Goal: Check status

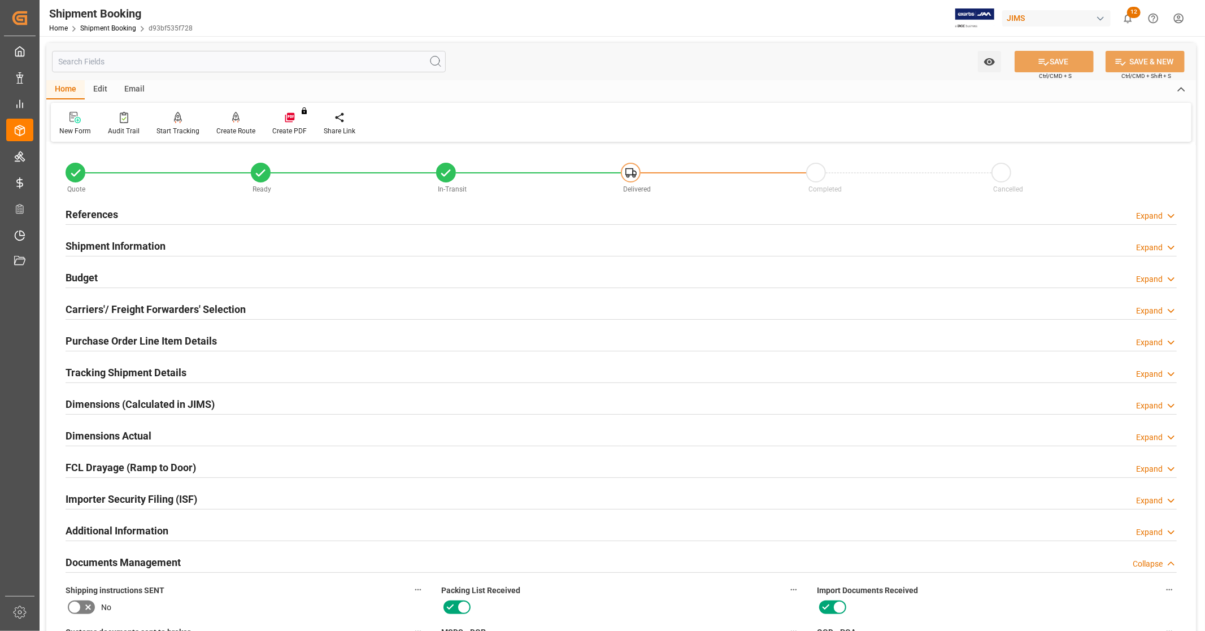
scroll to position [502, 0]
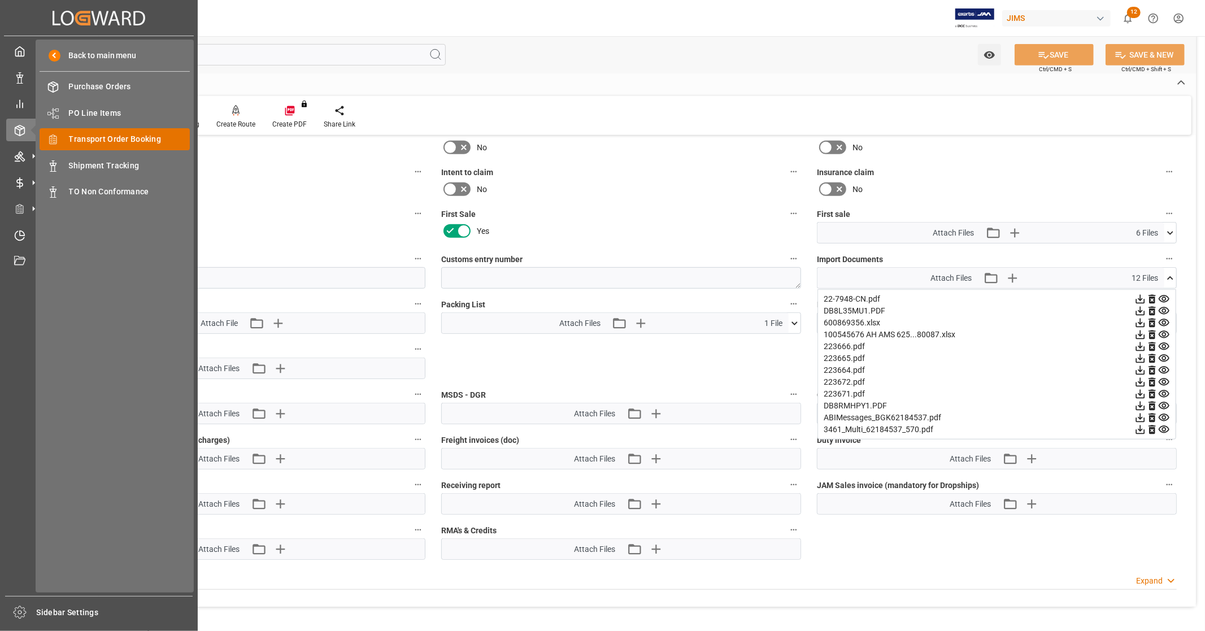
click at [122, 143] on span "Transport Order Booking" at bounding box center [129, 139] width 121 height 12
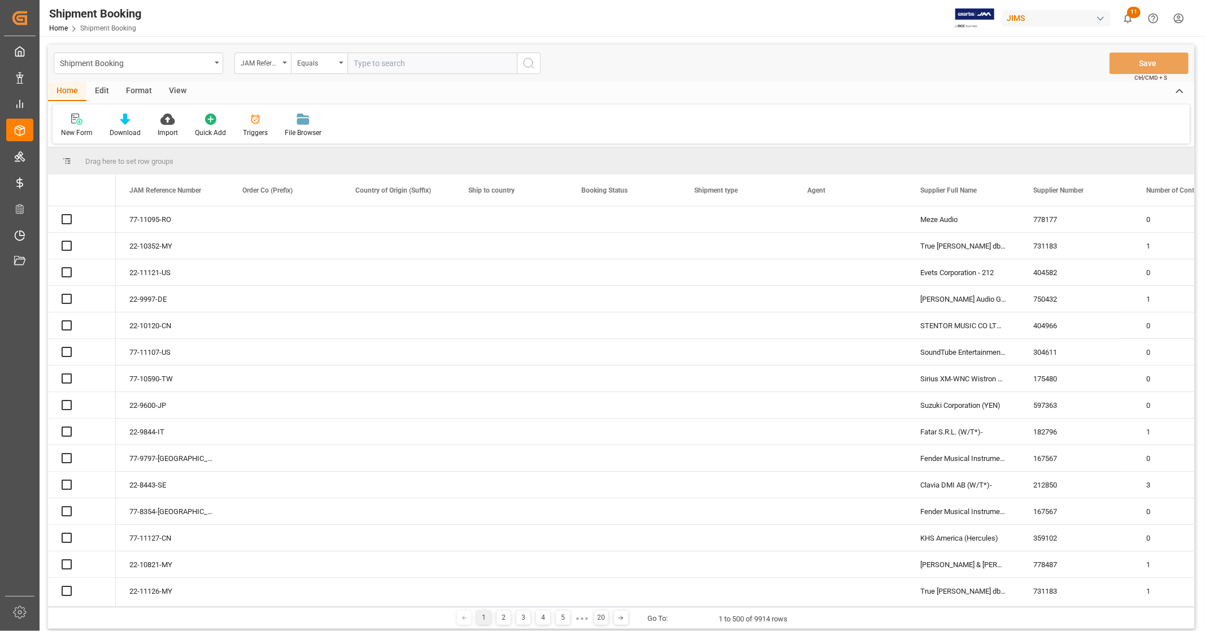
click at [393, 62] on input "text" at bounding box center [431, 63] width 169 height 21
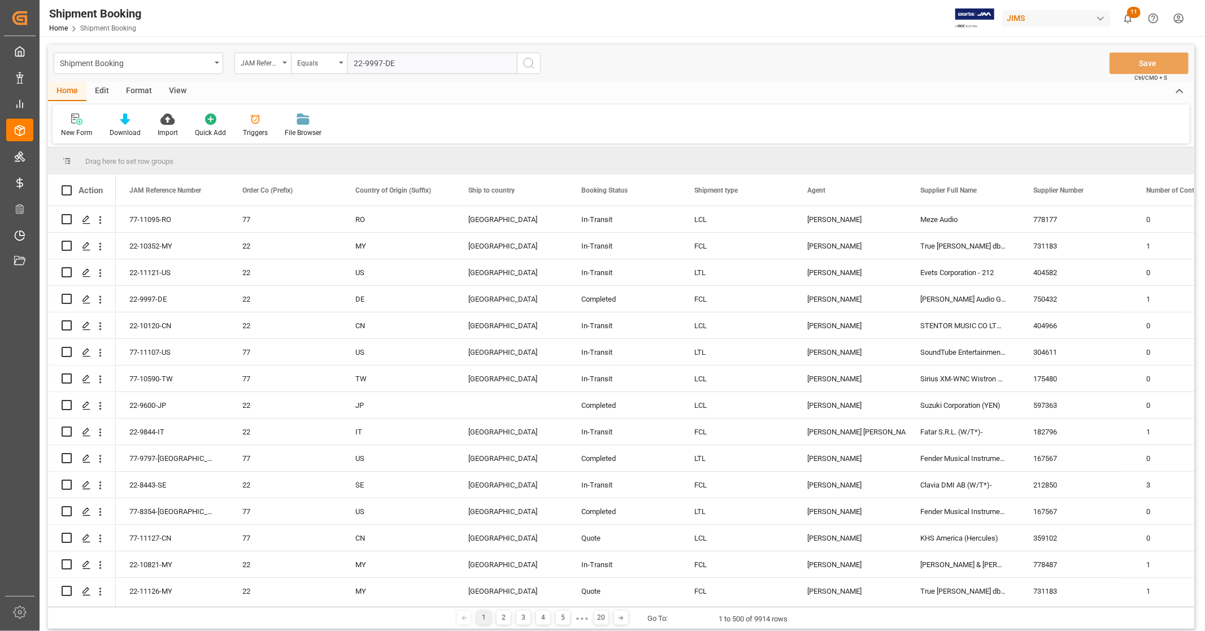
type input "22-9997-DE"
click at [527, 66] on icon "search button" at bounding box center [529, 63] width 14 height 14
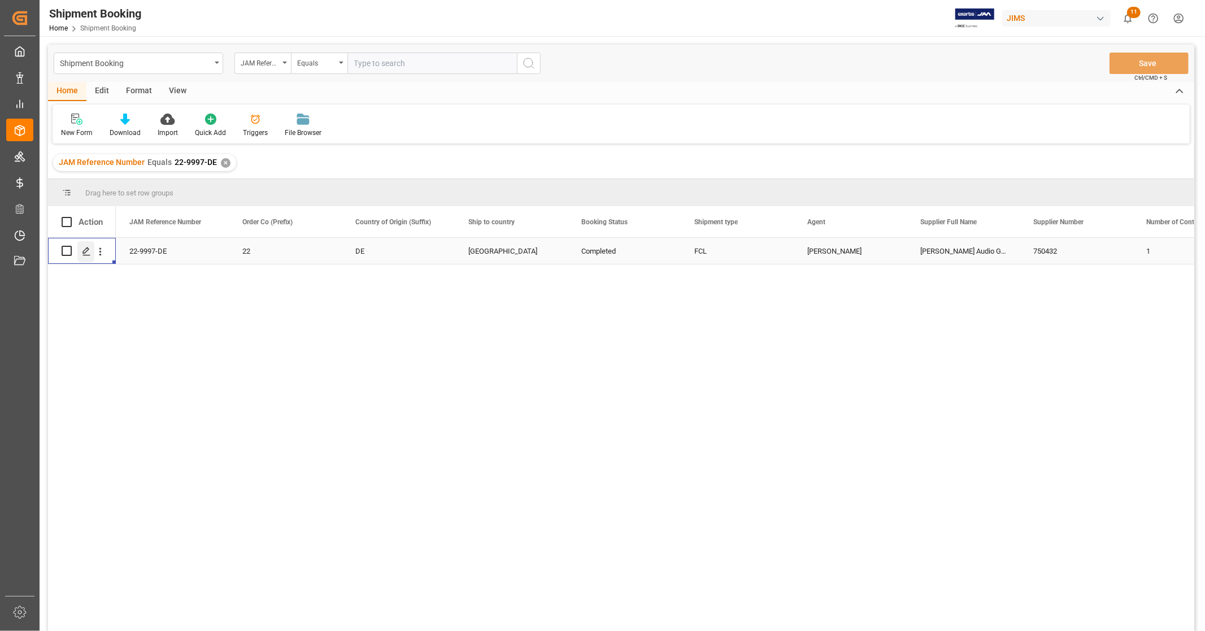
click at [83, 252] on icon "Press SPACE to select this row." at bounding box center [86, 251] width 9 height 9
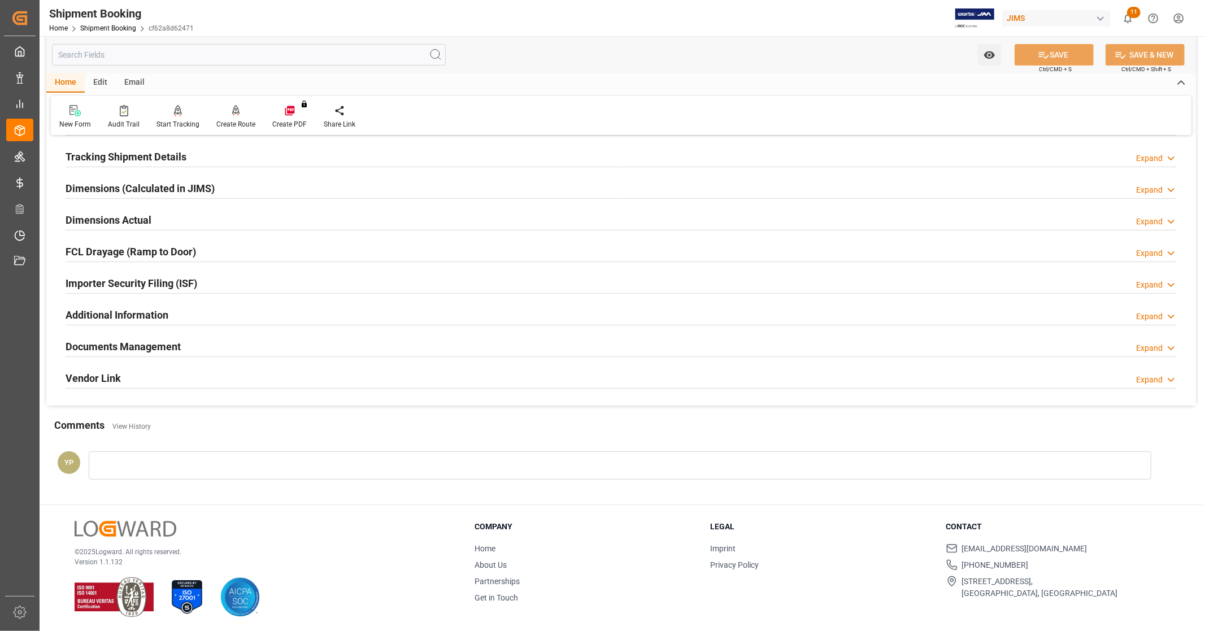
scroll to position [218, 0]
click at [206, 346] on div "Documents Management Expand" at bounding box center [621, 343] width 1111 height 21
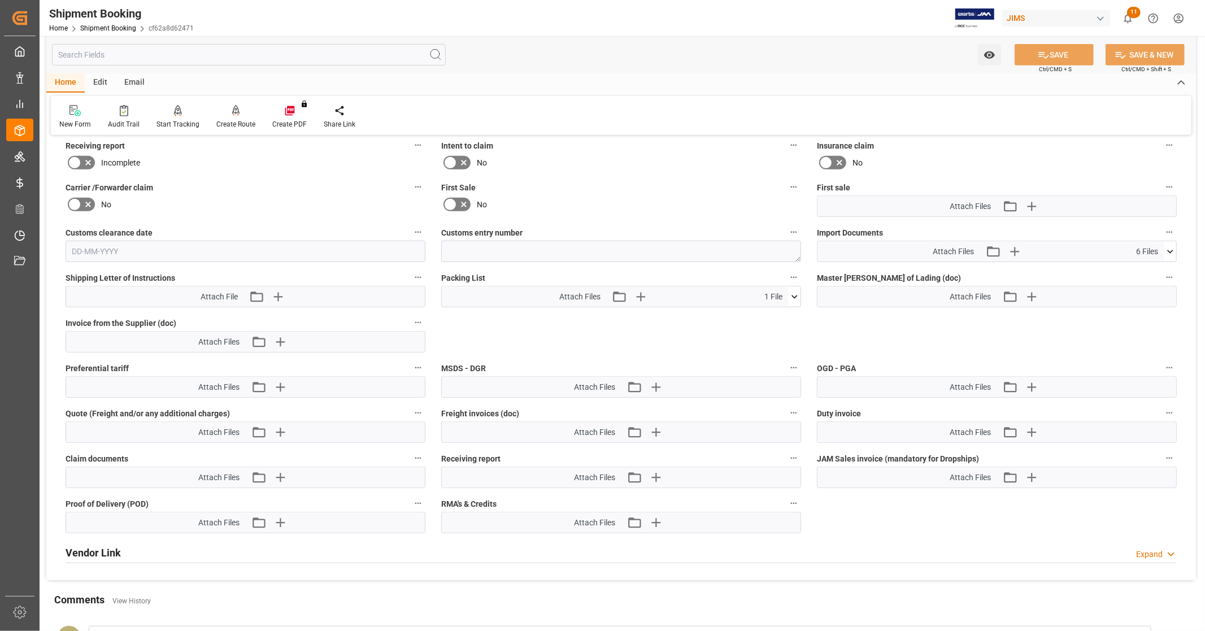
scroll to position [532, 0]
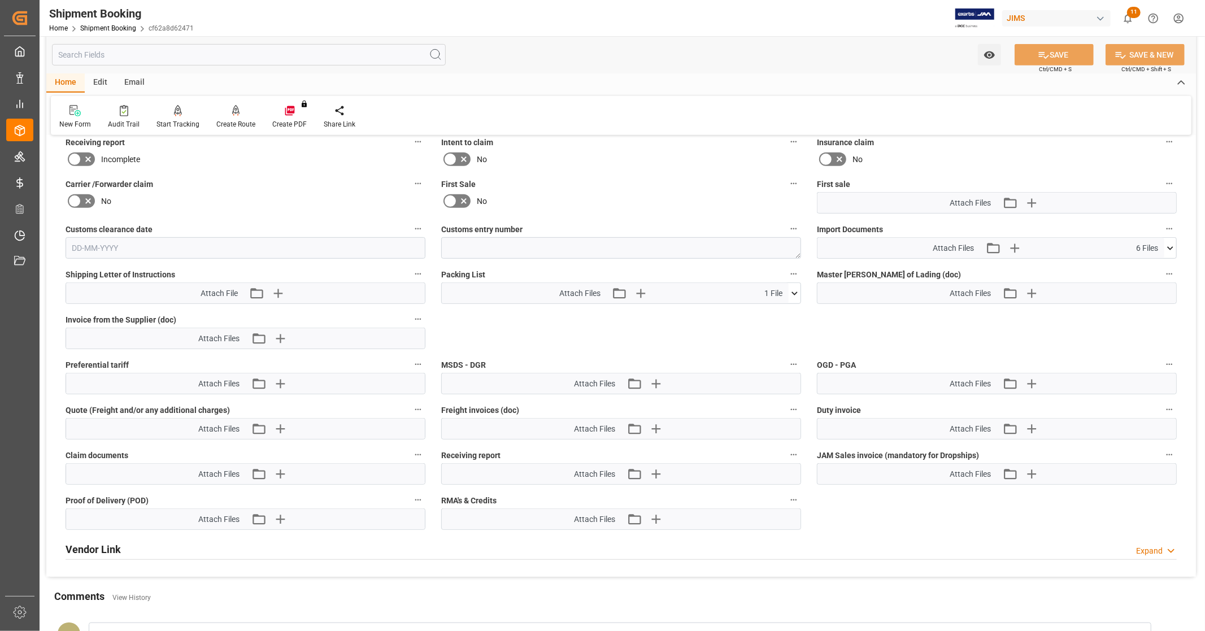
click at [1171, 246] on icon at bounding box center [1170, 248] width 12 height 12
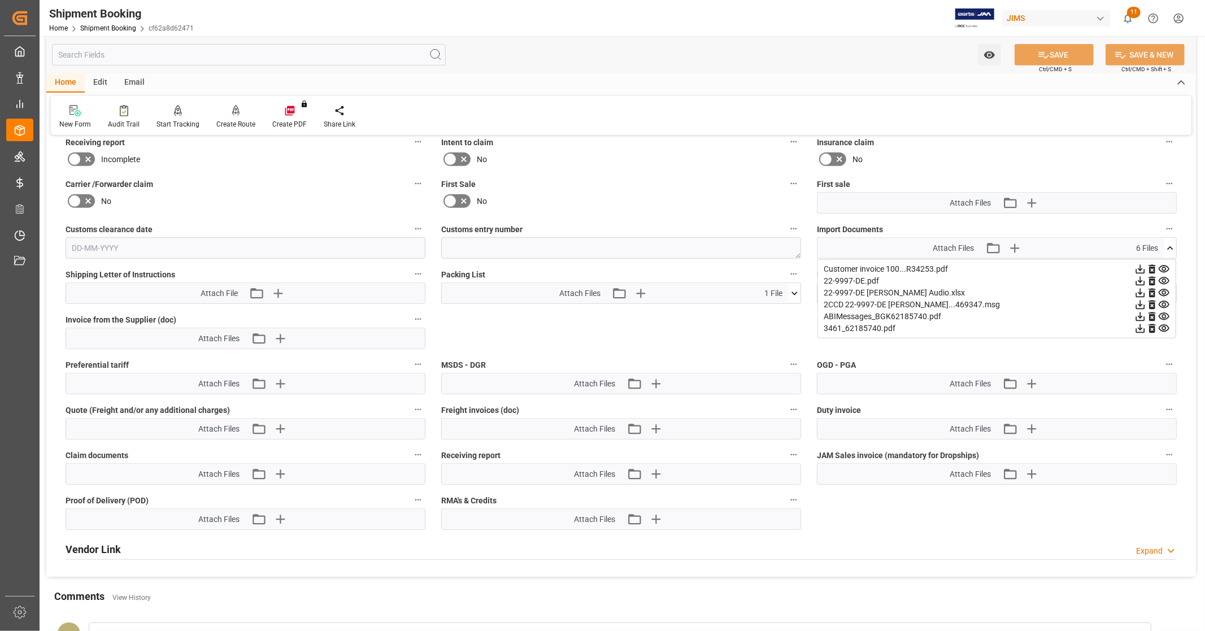
click at [1138, 290] on icon at bounding box center [1140, 293] width 12 height 12
click at [1164, 328] on icon at bounding box center [1164, 328] width 11 height 7
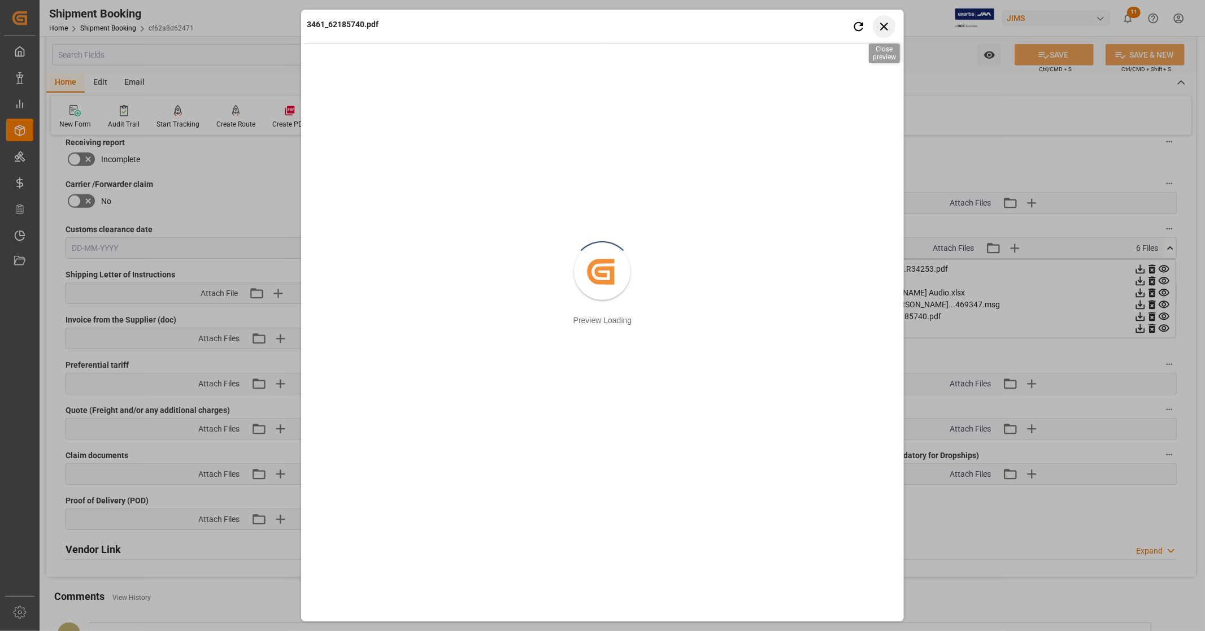
click at [890, 25] on icon "button" at bounding box center [884, 26] width 14 height 14
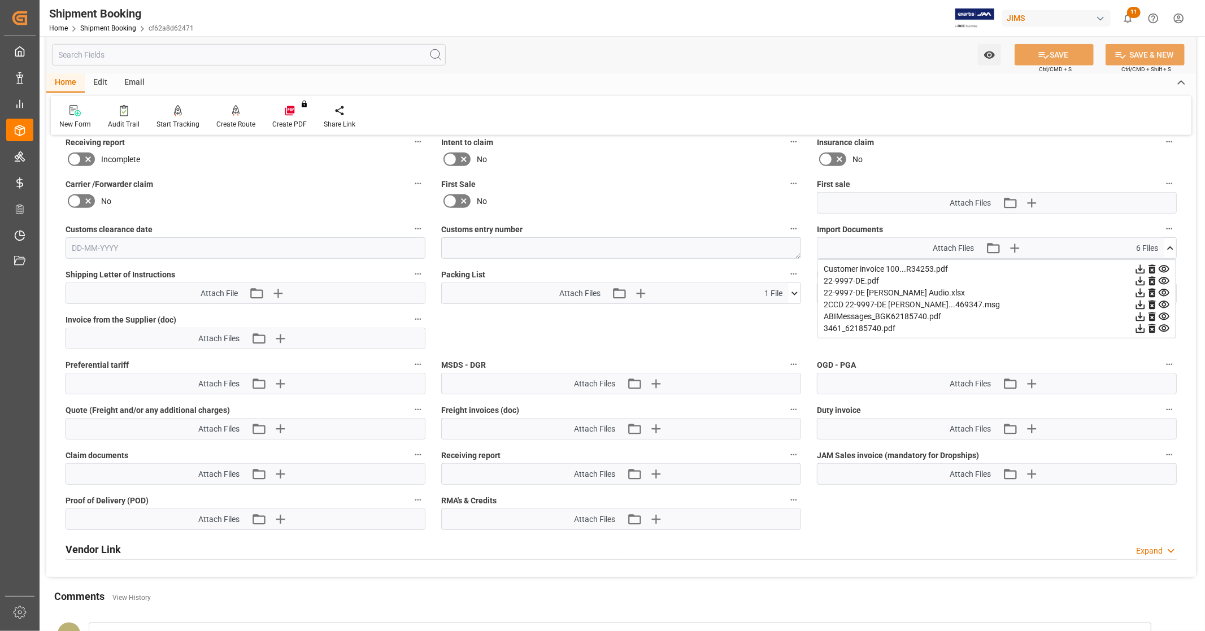
click at [1170, 246] on icon at bounding box center [1170, 247] width 6 height 3
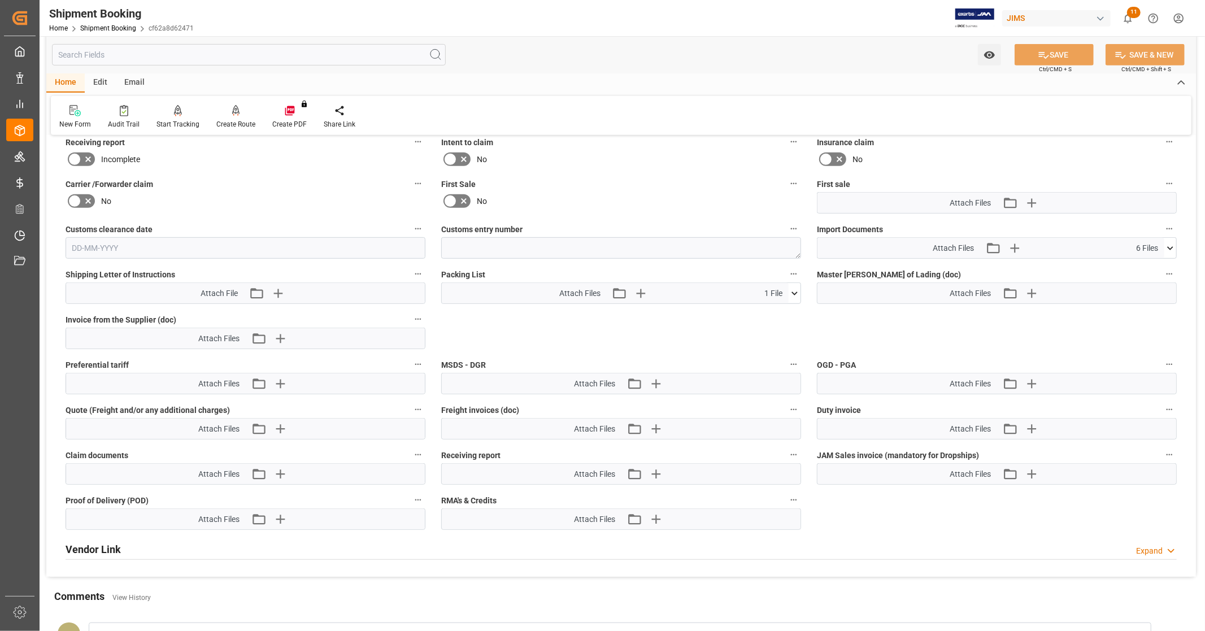
click at [1170, 243] on icon at bounding box center [1170, 248] width 12 height 12
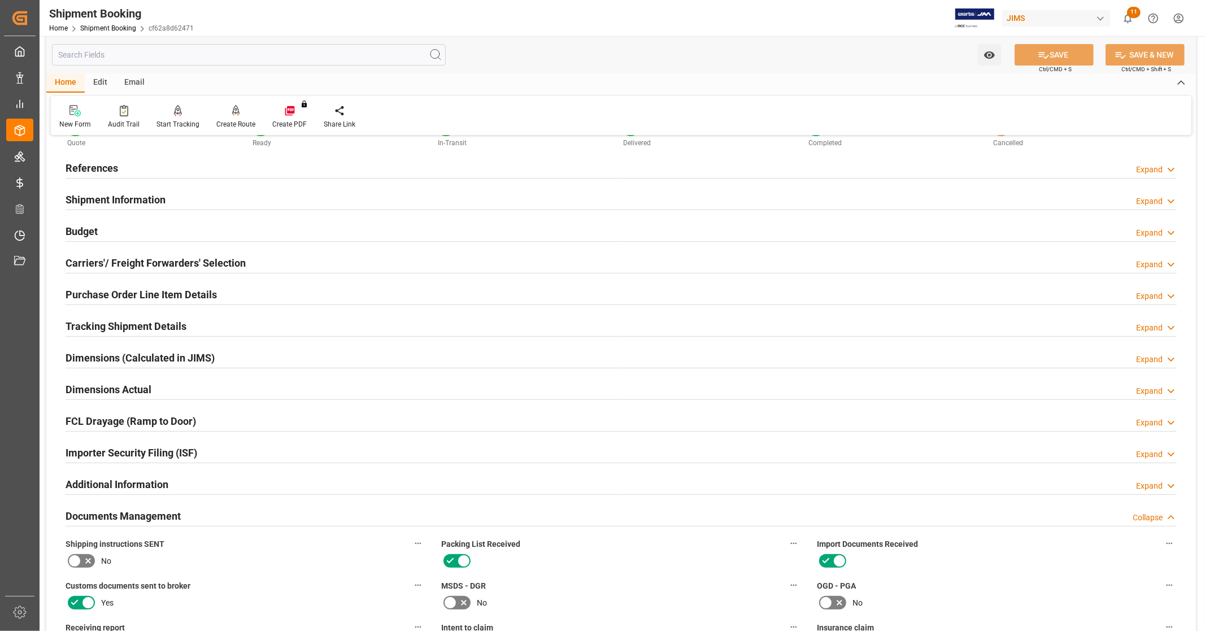
scroll to position [0, 0]
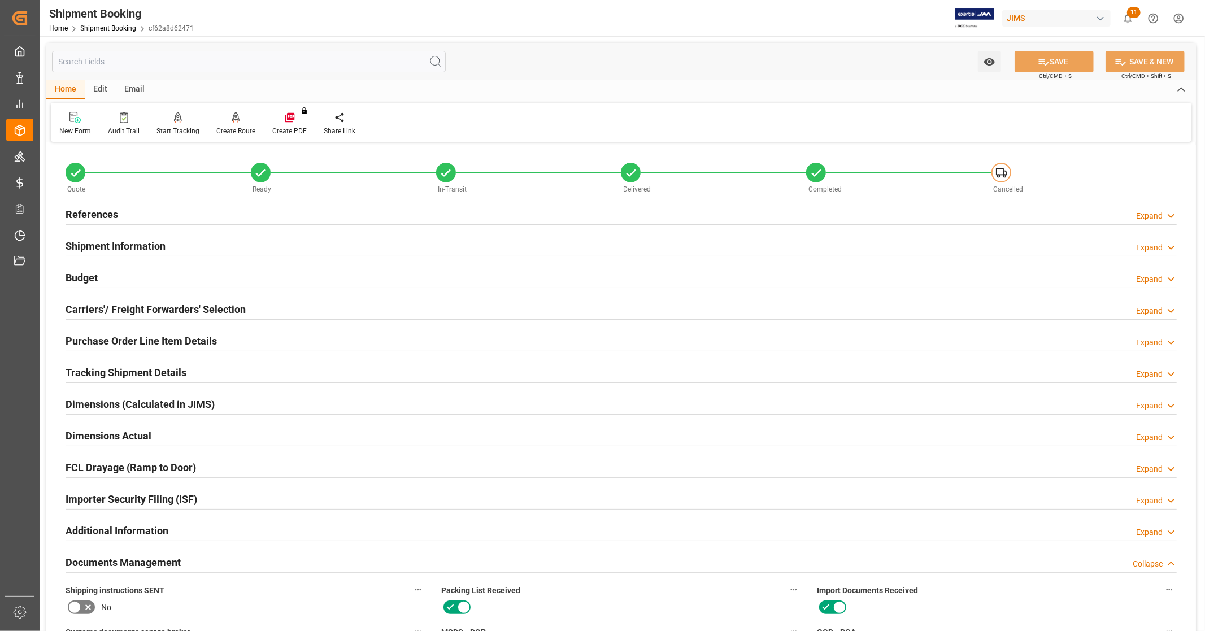
click at [132, 219] on div "References Expand" at bounding box center [621, 213] width 1111 height 21
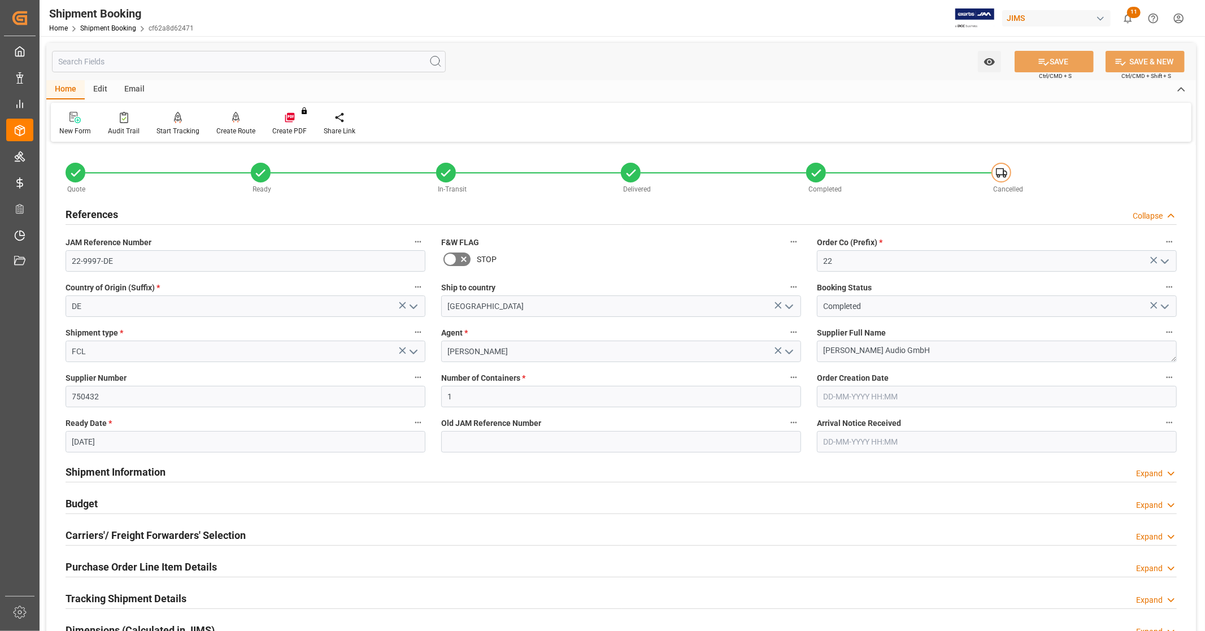
click at [131, 216] on div "References Collapse" at bounding box center [621, 213] width 1111 height 21
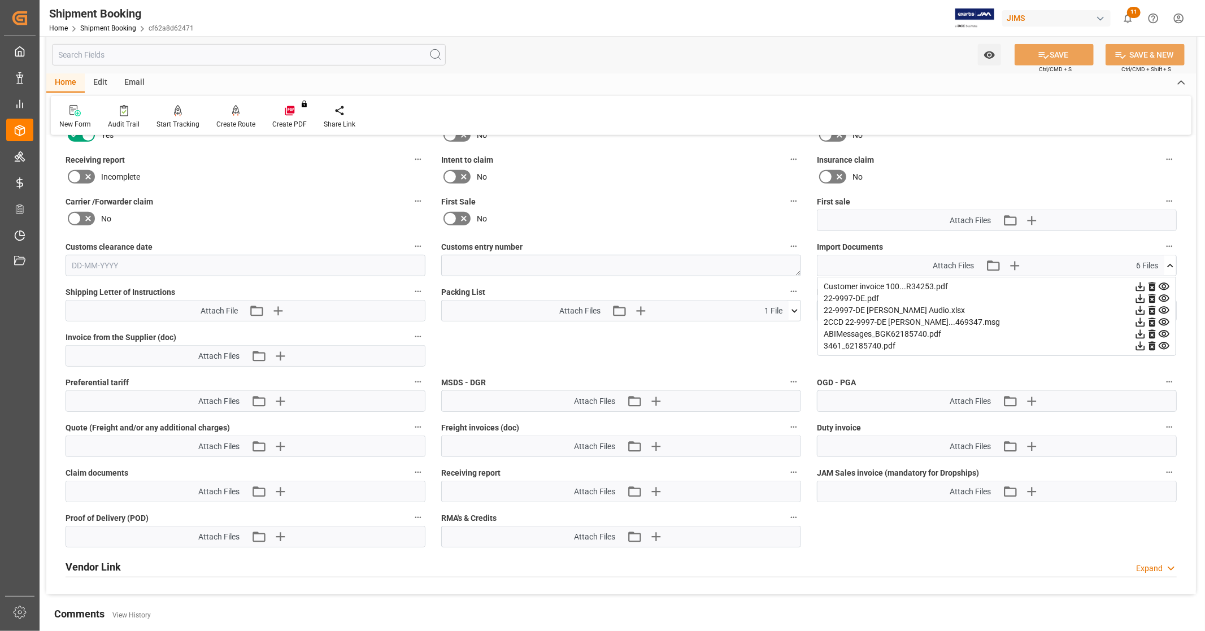
scroll to position [439, 0]
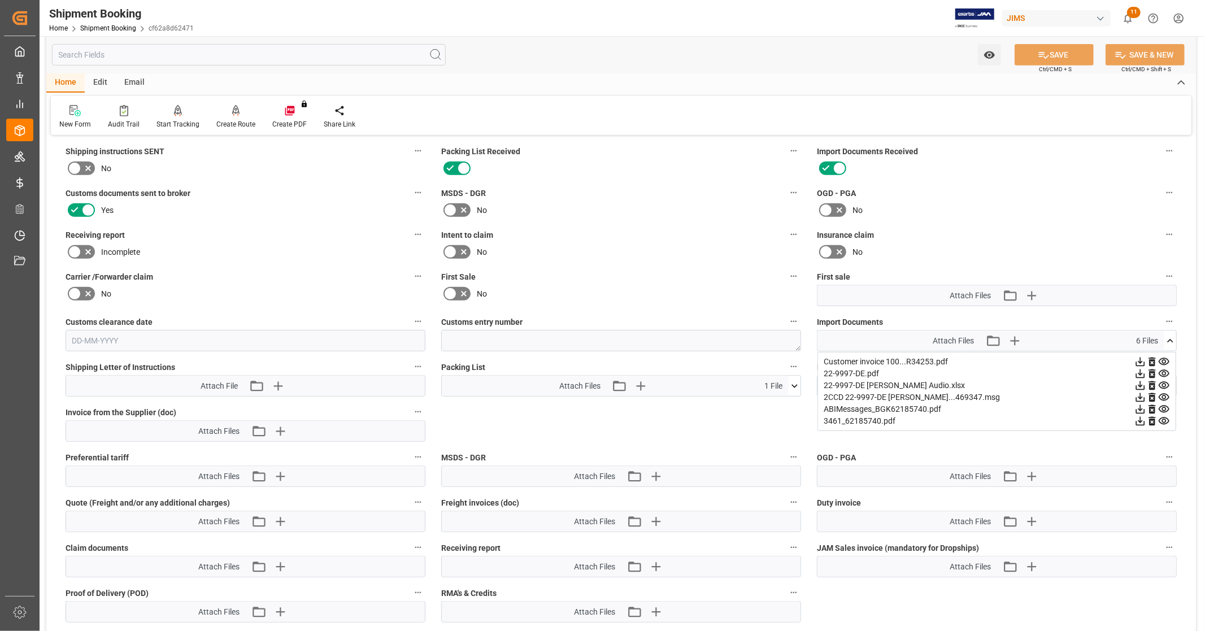
click at [1163, 358] on icon at bounding box center [1164, 361] width 11 height 7
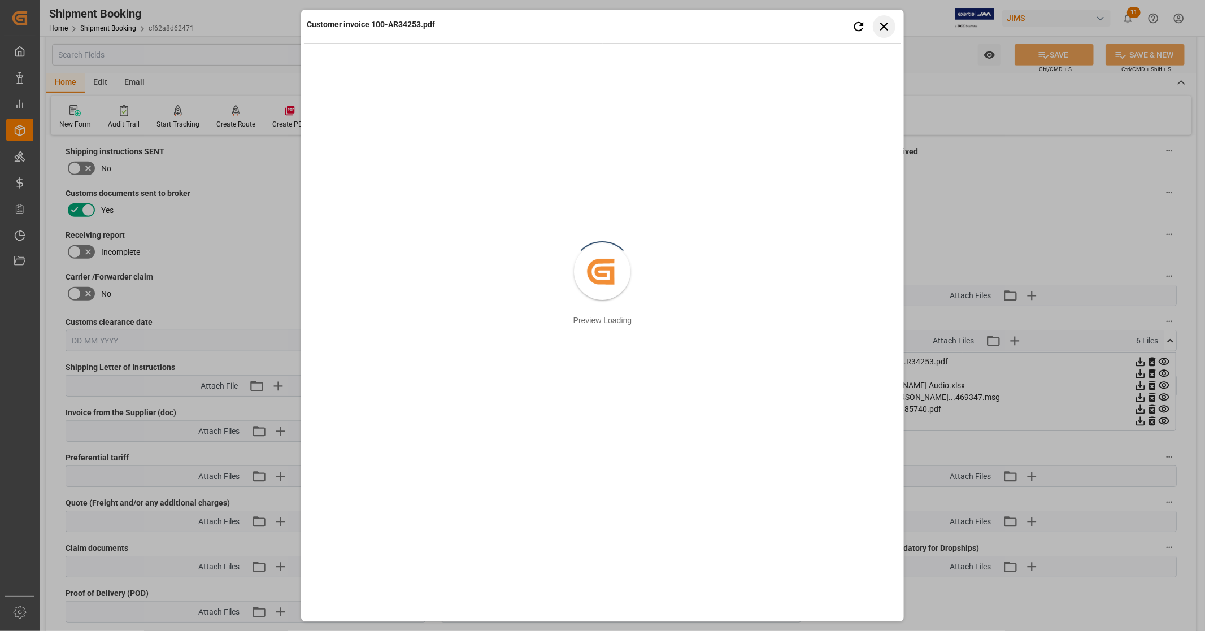
click at [883, 27] on icon "button" at bounding box center [884, 27] width 8 height 8
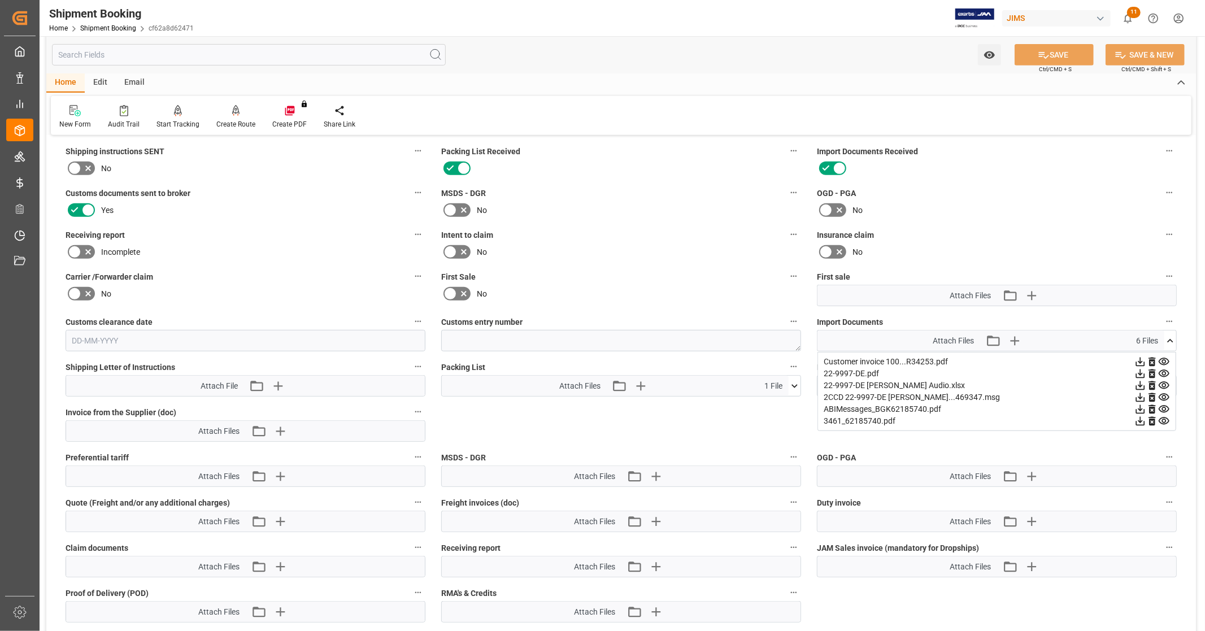
click at [1137, 356] on icon at bounding box center [1140, 362] width 12 height 12
click at [1137, 371] on icon at bounding box center [1140, 374] width 12 height 12
click at [1168, 341] on icon at bounding box center [1170, 341] width 12 height 12
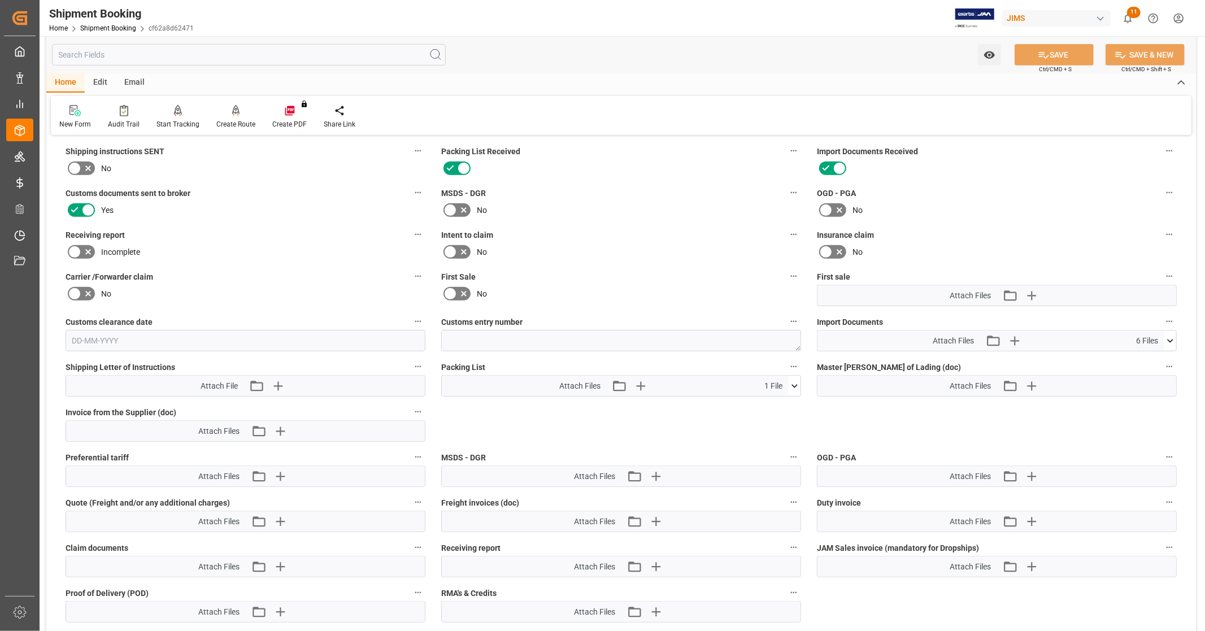
click at [1172, 336] on icon at bounding box center [1170, 341] width 12 height 12
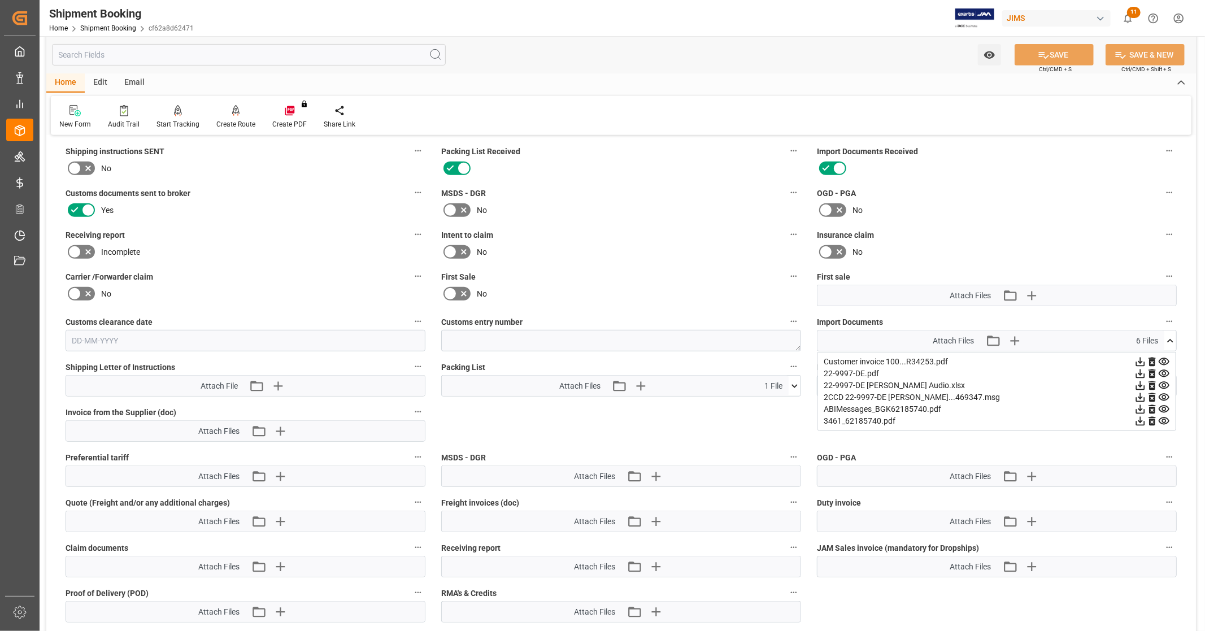
click at [1138, 394] on icon at bounding box center [1140, 397] width 9 height 9
click at [1168, 339] on icon at bounding box center [1170, 340] width 6 height 3
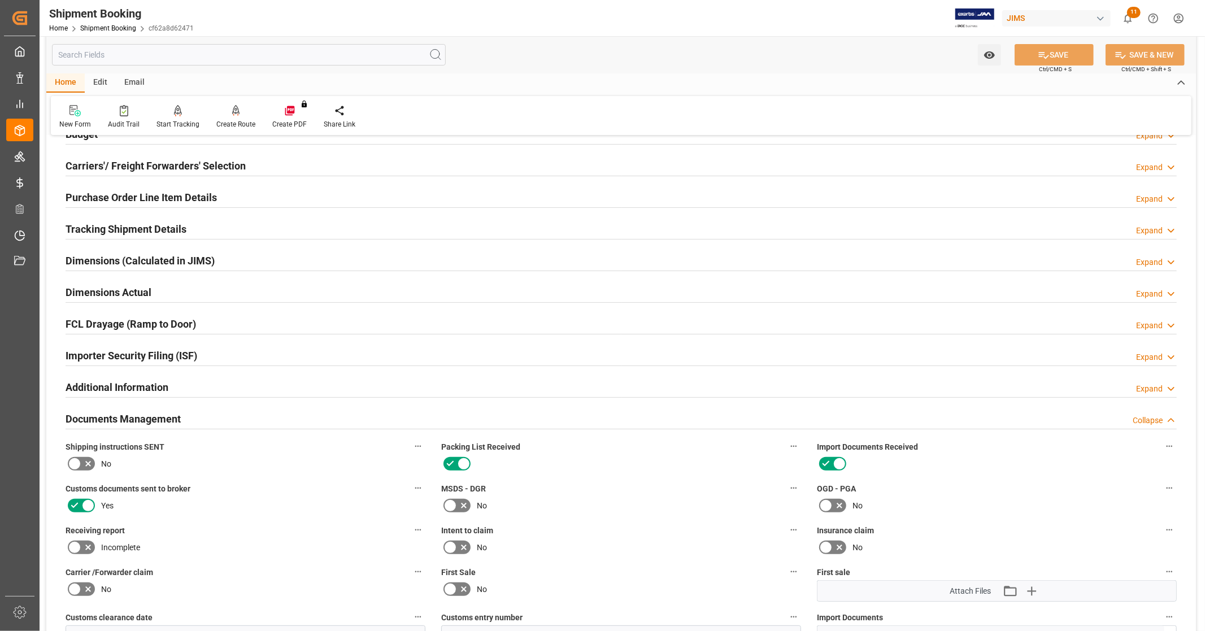
scroll to position [137, 0]
